Goal: Task Accomplishment & Management: Use online tool/utility

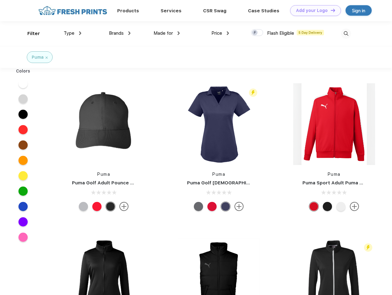
click at [313, 10] on link "Add your Logo Design Tool" at bounding box center [315, 10] width 51 height 11
click at [0, 0] on div "Design Tool" at bounding box center [0, 0] width 0 height 0
click at [330, 10] on link "Add your Logo Design Tool" at bounding box center [315, 10] width 51 height 11
click at [30, 34] on div "Filter" at bounding box center [33, 33] width 13 height 7
click at [73, 33] on span "Type" at bounding box center [69, 33] width 11 height 6
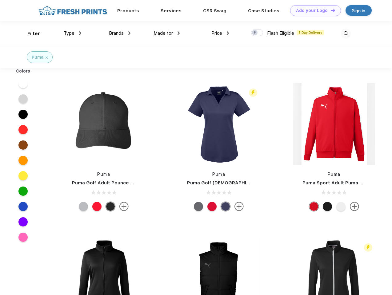
click at [120, 33] on span "Brands" at bounding box center [116, 33] width 15 height 6
click at [167, 33] on span "Made for" at bounding box center [162, 33] width 19 height 6
click at [220, 33] on span "Price" at bounding box center [216, 33] width 11 height 6
click at [257, 33] on div at bounding box center [257, 32] width 12 height 7
click at [255, 33] on input "checkbox" at bounding box center [253, 31] width 4 height 4
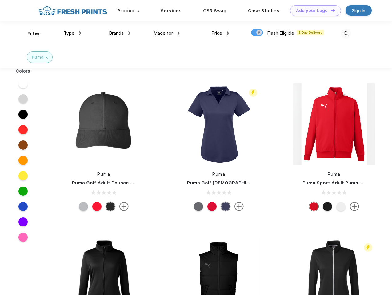
click at [346, 34] on img at bounding box center [346, 34] width 10 height 10
